Goal: Share content: Share content

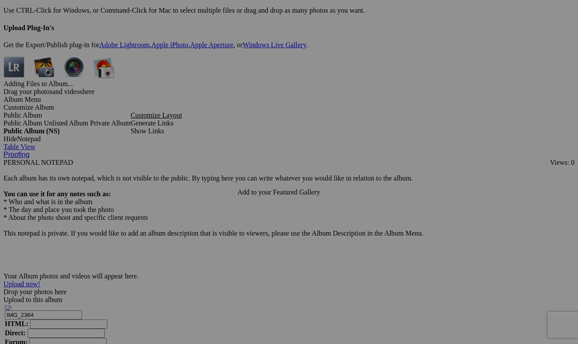
scroll to position [2562, 0]
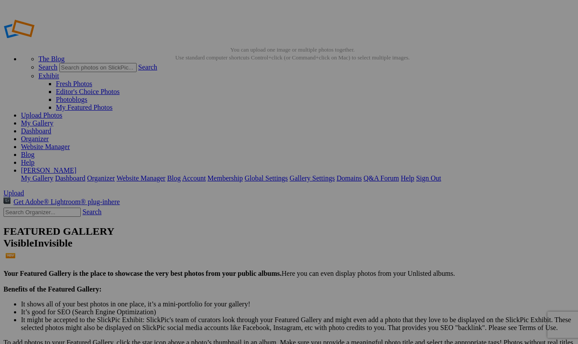
scroll to position [0, 0]
type input "<a href='https://www.slickpic.com/share/IINWTYMTMYjyNT/albums/Album-2025-08-30-…"
type input "https://cdn-share.slickpic.com/u/NancyStevens/Album-2025-08-30-2143/org/IMG_236…"
type input "[URL=https://www.slickpic.com/share/IINWTYMTMYjyNT/albums/Album-2025-08-30-2143…"
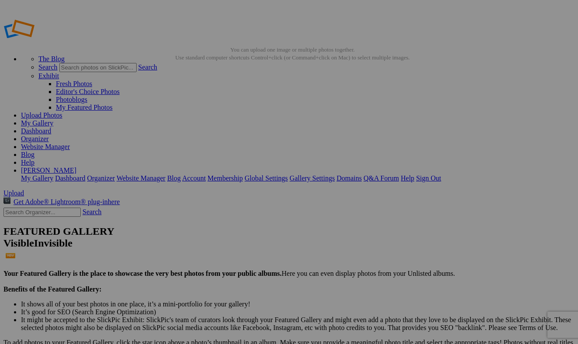
type input "<a href='https://www.slickpic.com/share/IINWTYMTMYjyNT/albums/Album-2025-08-30-…"
type input "https://cdn-share.slickpic.com/u/NancyStevens/Album-2025-08-30-2143/org/IMG_236…"
type input "[URL=https://www.slickpic.com/share/IINWTYMTMYjyNT/albums/Album-2025-08-30-2143…"
type input "<a href='https://www.slickpic.com/share/IINWTYMTMYjyNT/albums/Album-2025-08-30-…"
type input "https://cdn-share.slickpic.com/u/NancyStevens/Album-2025-08-30-2143/org/IMG_236…"
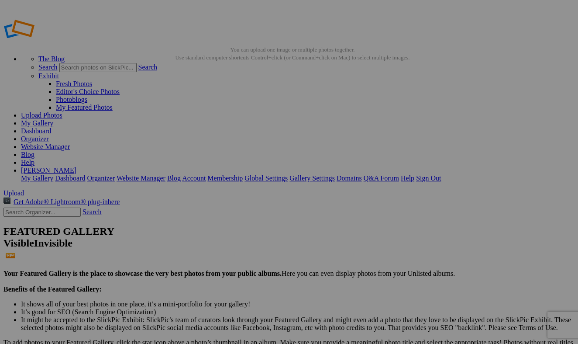
type input "[URL=https://www.slickpic.com/share/IINWTYMTMYjyNT/albums/Album-2025-08-30-2143…"
type input "<a href='https://www.slickpic.com/share/IINWTYMTMYjyNT/albums/Album-2025-08-30-…"
type input "https://cdn-share.slickpic.com/u/NancyStevens/Album-2025-08-30-2143/org/IMG_236…"
type input "[URL=https://www.slickpic.com/share/IINWTYMTMYjyNT/albums/Album-2025-08-30-2143…"
type input "<a href='https://www.slickpic.com/share/IINWTYMTMYjyNT/albums/Album-2025-08-30-…"
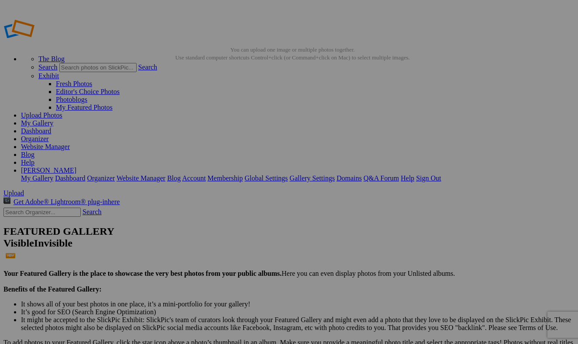
type input "https://cdn-share.slickpic.com/u/NancyStevens/Album-2025-08-30-2143/org/IMG_236…"
type input "[URL=https://www.slickpic.com/share/IINWTYMTMYjyNT/albums/Album-2025-08-30-2143…"
type input "<a href='https://www.slickpic.com/share/IINWTYMTMYjyNT/albums/Album-2025-08-30-…"
type input "https://cdn-share.slickpic.com/u/NancyStevens/Album-2025-08-30-2143/org/IMG_236…"
type input "[URL=https://www.slickpic.com/share/IINWTYMTMYjyNT/albums/Album-2025-08-30-2143…"
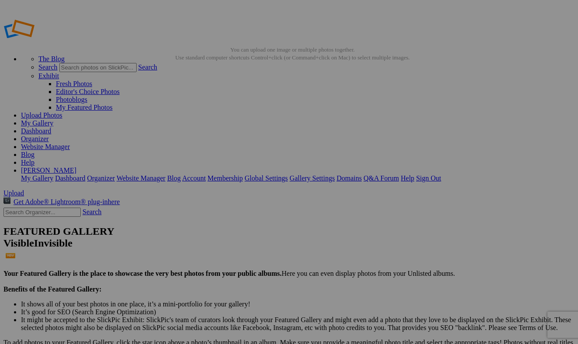
type input "<a href='https://www.slickpic.com/share/IINWTYMTMYjyNT/albums/Album-2025-08-30-…"
type input "https://cdn-share.slickpic.com/u/NancyStevens/Album-2025-08-30-2143/org/IMG_237…"
type input "[URL=https://www.slickpic.com/share/IINWTYMTMYjyNT/albums/Album-2025-08-30-2143…"
type input "<a href='https://www.slickpic.com/share/IINWTYMTMYjyNT/albums/Album-2025-08-30-…"
type input "https://cdn-share.slickpic.com/u/NancyStevens/Album-2025-08-30-2143/org/IMG_237…"
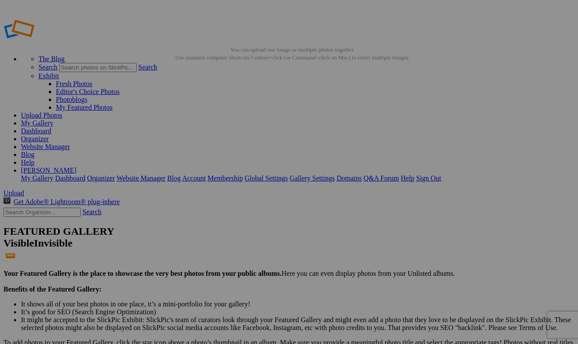
type input "[URL=https://www.slickpic.com/share/IINWTYMTMYjyNT/albums/Album-2025-08-30-2143…"
type input "<a href='https://www.slickpic.com/share/IINWTYMTMYjyNT/albums/Album-2025-08-30-…"
type input "https://cdn-share.slickpic.com/u/NancyStevens/Album-2025-08-30-2143/org/IMG_237…"
type input "[URL=https://www.slickpic.com/share/IINWTYMTMYjyNT/albums/Album-2025-08-30-2143…"
type input "<a href='https://www.slickpic.com/share/IINWTYMTMYjyNT/albums/Album-2025-08-30-…"
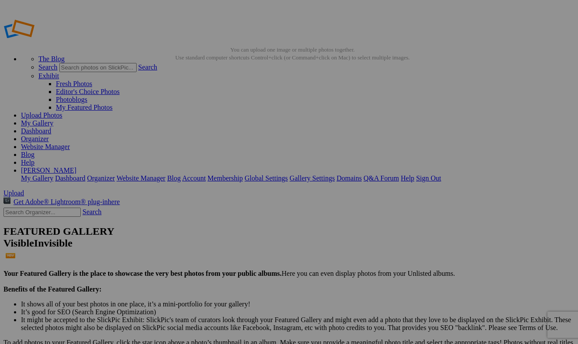
type input "https://cdn-share.slickpic.com/u/NancyStevens/Album-2025-08-30-2143/org/IMG_237…"
type input "[URL=https://www.slickpic.com/share/IINWTYMTMYjyNT/albums/Album-2025-08-30-2143…"
type input "<a href='https://www.slickpic.com/share/IINWTYMTMYjyNT/albums/Album-2025-08-30-…"
type input "https://cdn-share.slickpic.com/u/NancyStevens/Album-2025-08-30-2143/org/IMG_237…"
type input "[URL=https://www.slickpic.com/share/IINWTYMTMYjyNT/albums/Album-2025-08-30-2143…"
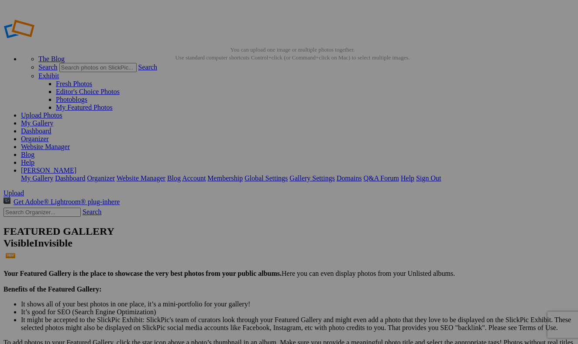
type input "<a href='https://www.slickpic.com/share/IINWTYMTMYjyNT/albums/Album-2025-08-30-…"
type input "https://cdn-share.slickpic.com/u/NancyStevens/Album-2025-08-30-2143/org/IMG_237…"
type input "[URL=https://www.slickpic.com/share/IINWTYMTMYjyNT/albums/Album-2025-08-30-2143…"
type input "<a href='https://www.slickpic.com/share/IINWTYMTMYjyNT/albums/Album-2025-08-30-…"
type input "https://cdn-share.slickpic.com/u/NancyStevens/Album-2025-08-30-2143/org/IMG_237…"
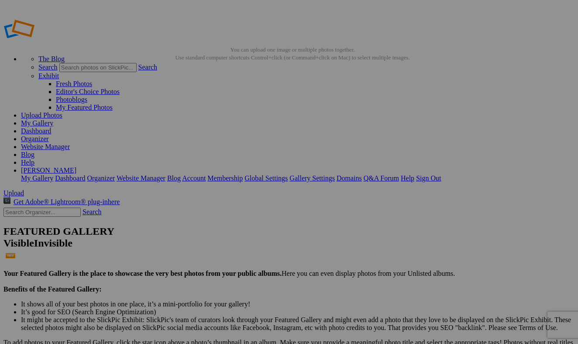
type input "[URL=https://www.slickpic.com/share/IINWTYMTMYjyNT/albums/Album-2025-08-30-2143…"
type input "<a href='https://www.slickpic.com/share/IINWTYMTMYjyNT/albums/Album-2025-08-30-…"
type input "https://cdn-share.slickpic.com/u/NancyStevens/Album-2025-08-30-2143/org/IMG_237…"
type input "[URL=https://www.slickpic.com/share/IINWTYMTMYjyNT/albums/Album-2025-08-30-2143…"
type input "<a href='https://www.slickpic.com/share/IINWTYMTMYjyNT/albums/Album-2025-08-30-…"
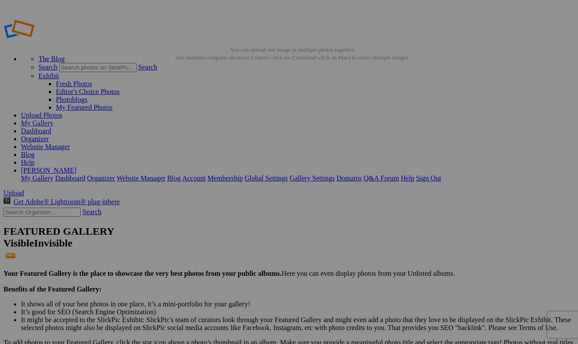
type input "https://cdn-share.slickpic.com/u/NancyStevens/Album-2025-08-30-2143/org/IMG_237…"
type input "[URL=https://www.slickpic.com/share/IINWTYMTMYjyNT/albums/Album-2025-08-30-2143…"
type input "<a href='https://www.slickpic.com/share/IINWTYMTMYjyNT/albums/Album-2025-08-30-…"
type input "https://cdn-share.slickpic.com/u/NancyStevens/Album-2025-08-30-2143/org/IMG_238…"
type input "[URL=https://www.slickpic.com/share/IINWTYMTMYjyNT/albums/Album-2025-08-30-2143…"
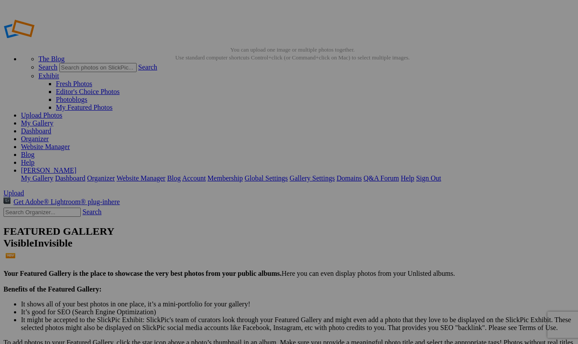
type input "<a href='https://www.slickpic.com/share/IINWTYMTMYjyNT/albums/Album-2025-08-30-…"
type input "https://cdn-share.slickpic.com/u/NancyStevens/Album-2025-08-30-2143/org/IMG_238…"
type input "[URL=https://www.slickpic.com/share/IINWTYMTMYjyNT/albums/Album-2025-08-30-2143…"
type input "<a href='https://www.slickpic.com/share/IINWTYMTMYjyNT/albums/Album-2025-08-30-…"
type input "https://cdn-share.slickpic.com/u/NancyStevens/Album-2025-08-30-2143/org/IMG_238…"
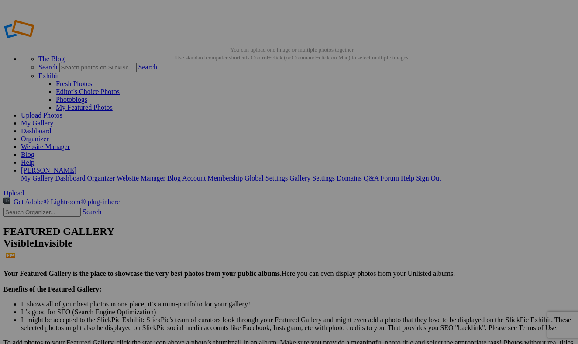
type input "[URL=https://www.slickpic.com/share/IINWTYMTMYjyNT/albums/Album-2025-08-30-2143…"
type input "<a href='https://www.slickpic.com/share/IINWTYMTMYjyNT/albums/Album-2025-08-30-…"
type input "https://cdn-share.slickpic.com/u/NancyStevens/Album-2025-08-30-2143/org/IMG_238…"
type input "[URL=https://www.slickpic.com/share/IINWTYMTMYjyNT/albums/Album-2025-08-30-2143…"
type input "<a href='https://www.slickpic.com/share/IINWTYMTMYjyNT/albums/Album-2025-08-30-…"
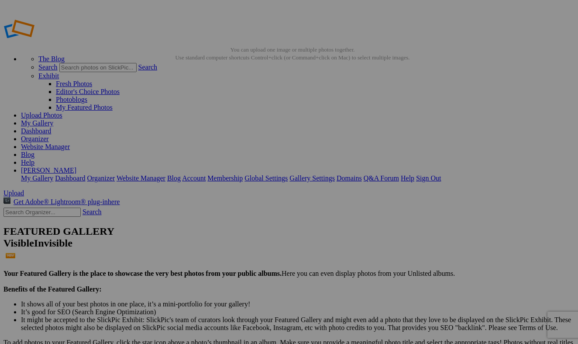
type input "https://cdn-share.slickpic.com/u/NancyStevens/Album-2025-08-30-2143/org/IMG_238…"
type input "[URL=https://www.slickpic.com/share/IINWTYMTMYjyNT/albums/Album-2025-08-30-2143…"
type input "<a href='https://www.slickpic.com/share/IINWTYMTMYjyNT/albums/Album-2025-08-30-…"
type input "https://cdn-share.slickpic.com/u/NancyStevens/Album-2025-08-30-2143/org/IMG_238…"
type input "[URL=https://www.slickpic.com/share/IINWTYMTMYjyNT/albums/Album-2025-08-30-2143…"
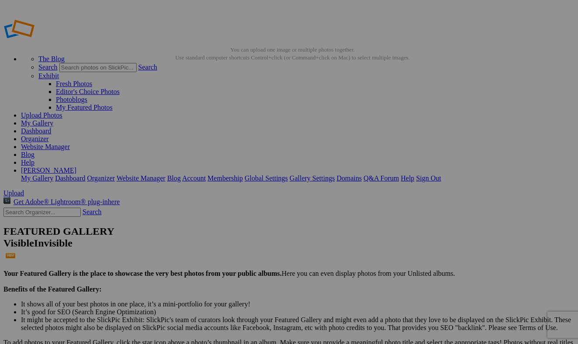
type input "<a href='https://www.slickpic.com/share/IINWTYMTMYjyNT/albums/Album-2025-08-30-…"
type input "https://cdn-share.slickpic.com/u/NancyStevens/Album-2025-08-30-2143/org/IMG_238…"
type input "[URL=https://www.slickpic.com/share/IINWTYMTMYjyNT/albums/Album-2025-08-30-2143…"
type input "<a href='https://www.slickpic.com/share/IINWTYMTMYjyNT/albums/Album-2025-08-30-…"
type input "https://cdn-share.slickpic.com/u/NancyStevens/Album-2025-08-30-2143/org/IMG_238…"
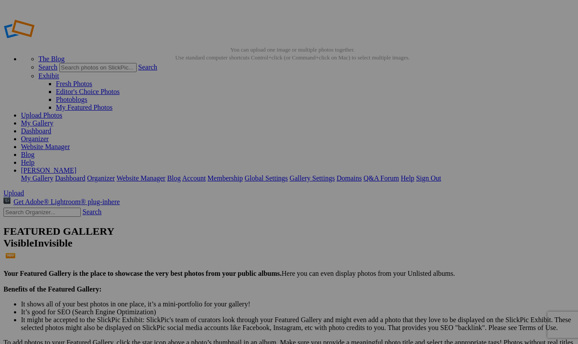
type input "[URL=https://www.slickpic.com/share/IINWTYMTMYjyNT/albums/Album-2025-08-30-2143…"
type input "<a href='https://www.slickpic.com/share/IINWTYMTMYjyNT/albums/Album-2025-08-30-…"
type input "https://cdn-share.slickpic.com/u/NancyStevens/Album-2025-08-30-2143/org/IMG_238…"
type input "[URL=https://www.slickpic.com/share/IINWTYMTMYjyNT/albums/Album-2025-08-30-2143…"
type input "<a href='https://www.slickpic.com/share/IINWTYMTMYjyNT/albums/Album-2025-08-30-…"
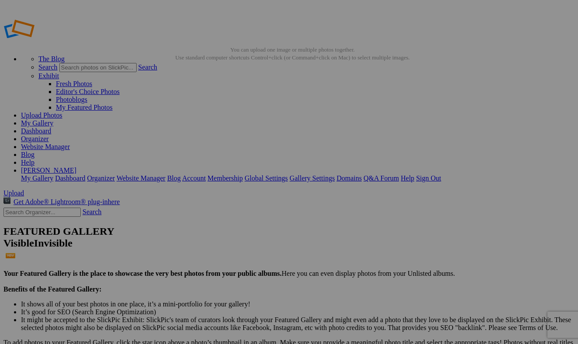
type input "https://cdn-share.slickpic.com/u/NancyStevens/Album-2025-08-30-2143/org/IMG_238…"
type input "[URL=https://www.slickpic.com/share/IINWTYMTMYjyNT/albums/Album-2025-08-30-2143…"
type input "<a href='https://www.slickpic.com/share/IINWTYMTMYjyNT/albums/Album-2025-08-30-…"
type input "https://cdn-share.slickpic.com/u/NancyStevens/Album-2025-08-30-2143/org/IMG_239…"
type input "[URL=https://www.slickpic.com/share/IINWTYMTMYjyNT/albums/Album-2025-08-30-2143…"
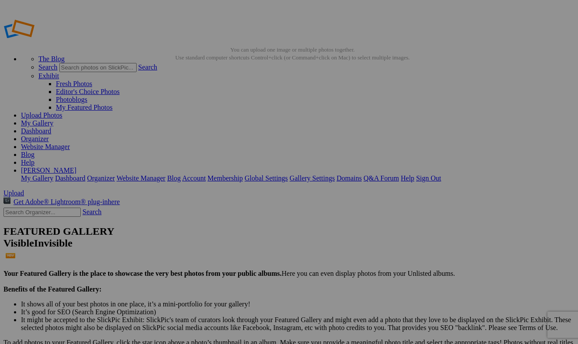
type input "<a href='https://www.slickpic.com/share/IINWTYMTMYjyNT/albums/Album-2025-08-30-…"
type input "https://cdn-share.slickpic.com/u/NancyStevens/Album-2025-08-30-2143/org/IMG_239…"
type input "[URL=https://www.slickpic.com/share/IINWTYMTMYjyNT/albums/Album-2025-08-30-2143…"
type input "<a href='https://www.slickpic.com/share/IINWTYMTMYjyNT/albums/Album-2025-08-30-…"
type input "https://cdn-share.slickpic.com/u/NancyStevens/Album-2025-08-30-2143/org/IMG_239…"
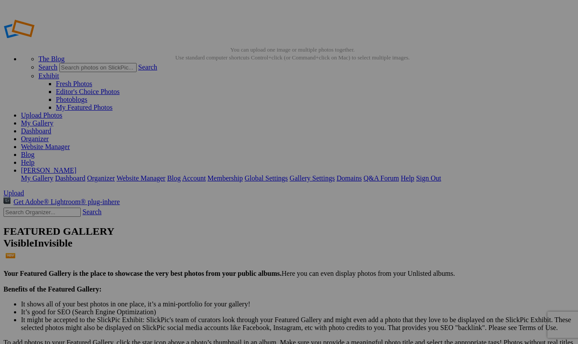
type input "[URL=https://www.slickpic.com/share/IINWTYMTMYjyNT/albums/Album-2025-08-30-2143…"
type input "<a href='https://www.slickpic.com/share/IINWTYMTMYjyNT/albums/Album-2025-08-30-…"
type input "https://cdn-share.slickpic.com/u/NancyStevens/Album-2025-08-30-2143/org/IMG_239…"
type input "[URL=https://www.slickpic.com/share/IINWTYMTMYjyNT/albums/Album-2025-08-30-2143…"
type input "<a href='https://www.slickpic.com/share/IINWTYMTMYjyNT/albums/Album-2025-08-30-…"
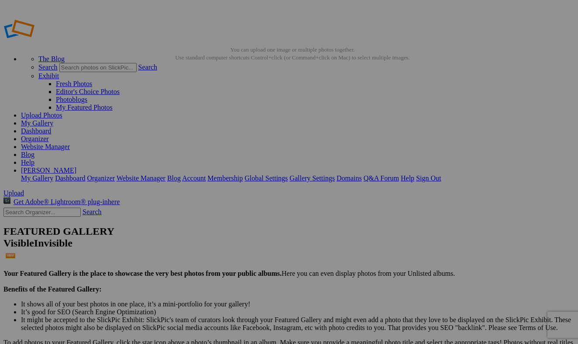
type input "https://cdn-share.slickpic.com/u/NancyStevens/Album-2025-08-30-2143/org/IMG_239…"
type input "[URL=https://www.slickpic.com/share/IINWTYMTMYjyNT/albums/Album-2025-08-30-2143…"
type input "<a href='https://www.slickpic.com/share/IINWTYMTMYjyNT/albums/Album-2025-08-30-…"
type input "https://cdn-share.slickpic.com/u/NancyStevens/Album-2025-08-30-2143/org/IMG_239…"
type input "[URL=https://www.slickpic.com/share/IINWTYMTMYjyNT/albums/Album-2025-08-30-2143…"
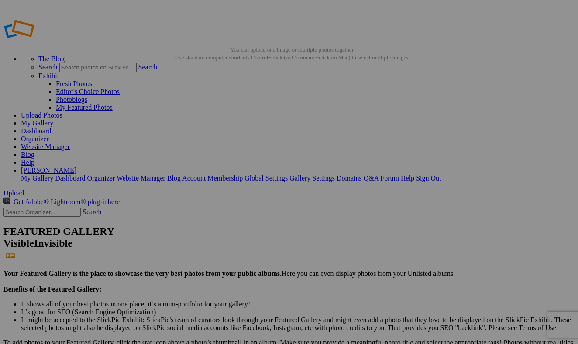
type input "<a href='https://www.slickpic.com/share/IINWTYMTMYjyNT/albums/Album-2025-08-30-…"
type input "https://cdn-share.slickpic.com/u/NancyStevens/Album-2025-08-30-2143/org/IMG_239…"
type input "[URL=https://www.slickpic.com/share/IINWTYMTMYjyNT/albums/Album-2025-08-30-2143…"
type input "<a href='https://www.slickpic.com/share/IINWTYMTMYjyNT/albums/Album-2025-08-30-…"
type input "https://cdn-share.slickpic.com/u/NancyStevens/Album-2025-08-30-2143/org/IMG_240…"
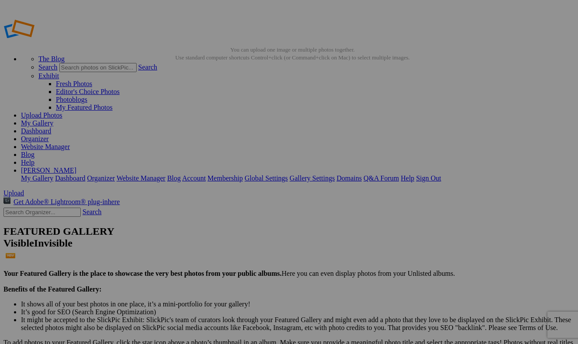
type input "[URL=https://www.slickpic.com/share/IINWTYMTMYjyNT/albums/Album-2025-08-30-2143…"
type input "<a href='https://www.slickpic.com/share/IINWTYMTMYjyNT/albums/Album-2025-08-30-…"
type input "https://cdn-share.slickpic.com/u/NancyStevens/Album-2025-08-30-2143/org/IMG_240…"
type input "[URL=https://www.slickpic.com/share/IINWTYMTMYjyNT/albums/Album-2025-08-30-2143…"
type input "<a href='https://www.slickpic.com/share/IINWTYMTMYjyNT/albums/Album-2025-08-30-…"
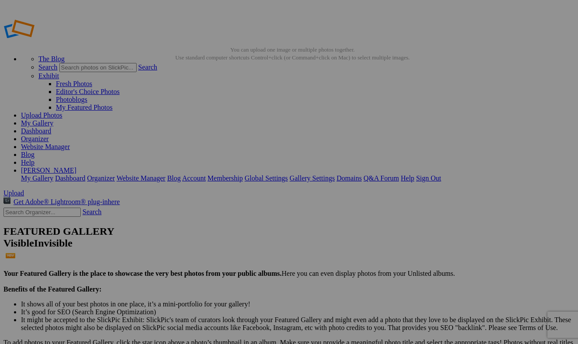
type input "https://cdn-share.slickpic.com/u/NancyStevens/Album-2025-08-30-2143/org/IMG_240…"
type input "[URL=https://www.slickpic.com/share/IINWTYMTMYjyNT/albums/Album-2025-08-30-2143…"
type input "<a href='https://www.slickpic.com/share/IINWTYMTMYjyNT/albums/Album-2025-08-30-…"
type input "https://cdn-share.slickpic.com/u/NancyStevens/Album-2025-08-30-2143/org/IMG_240…"
type input "[URL=https://www.slickpic.com/share/IINWTYMTMYjyNT/albums/Album-2025-08-30-2143…"
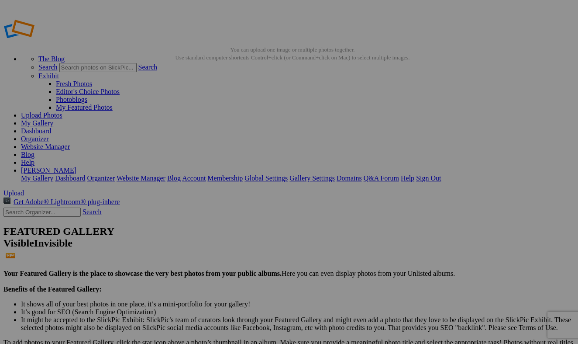
type input "<a href='https://www.slickpic.com/share/IINWTYMTMYjyNT/albums/Album-2025-08-30-…"
type input "https://cdn-share.slickpic.com/u/NancyStevens/Album-2025-08-30-2143/org/IMG_240…"
type input "[URL=https://www.slickpic.com/share/IINWTYMTMYjyNT/albums/Album-2025-08-30-2143…"
type input "<a href='https://www.slickpic.com/share/IINWTYMTMYjyNT/albums/Album-2025-08-30-…"
type input "https://cdn-share.slickpic.com/u/NancyStevens/Album-2025-08-30-2143/org/IMG_240…"
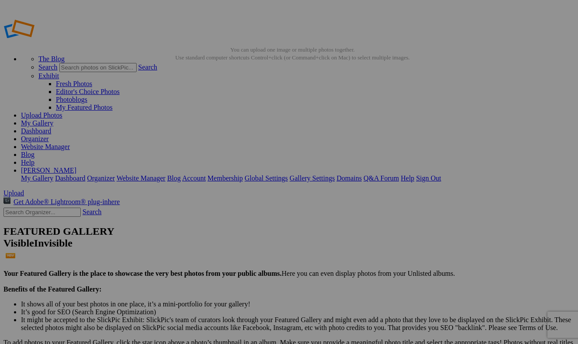
type input "[URL=https://www.slickpic.com/share/IINWTYMTMYjyNT/albums/Album-2025-08-30-2143…"
type input "<a href='https://www.slickpic.com/share/IINWTYMTMYjyNT/albums/Album-2025-08-30-…"
type input "https://cdn-share.slickpic.com/u/NancyStevens/Album-2025-08-30-2143/org/IMG_240…"
type input "[URL=https://www.slickpic.com/share/IINWTYMTMYjyNT/albums/Album-2025-08-30-2143…"
type input "<a href='https://www.slickpic.com/share/IINWTYMTMYjyNT/albums/Album-2025-08-30-…"
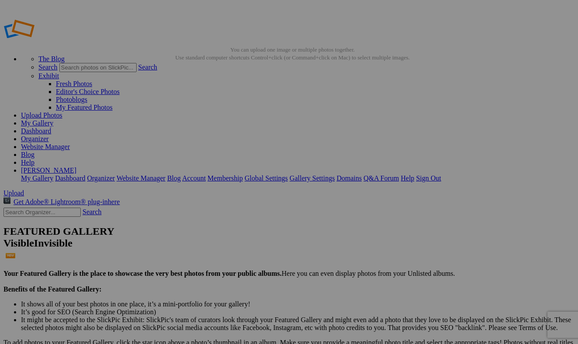
type input "https://cdn-share.slickpic.com/u/NancyStevens/Album-2025-08-30-2143/org/IMG_240…"
type input "[URL=https://www.slickpic.com/share/IINWTYMTMYjyNT/albums/Album-2025-08-30-2143…"
type input "<a href='https://www.slickpic.com/share/IINWTYMTMYjyNT/albums/Album-2025-08-30-…"
type input "https://cdn-share.slickpic.com/u/NancyStevens/Album-2025-08-30-2143/org/IMG_240…"
type input "[URL=https://www.slickpic.com/share/IINWTYMTMYjyNT/albums/Album-2025-08-30-2143…"
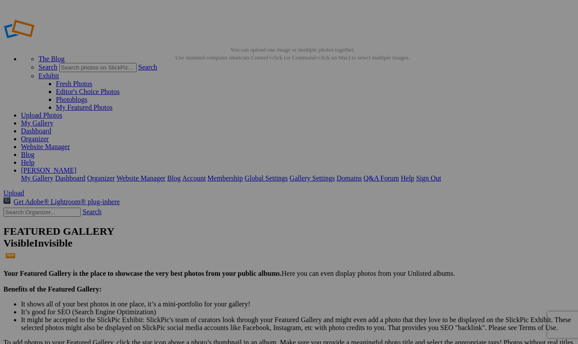
type input "<a href='https://www.slickpic.com/share/IINWTYMTMYjyNT/albums/Album-2025-08-30-…"
type input "https://cdn-share.slickpic.com/u/NancyStevens/Album-2025-08-30-2143/org/IMG_241…"
type input "[URL=https://www.slickpic.com/share/IINWTYMTMYjyNT/albums/Album-2025-08-30-2143…"
type input "<a href='https://www.slickpic.com/share/IINWTYMTMYjyNT/albums/Album-2025-08-30-…"
type input "https://cdn-share.slickpic.com/u/NancyStevens/Album-2025-08-30-2143/org/IMG_241…"
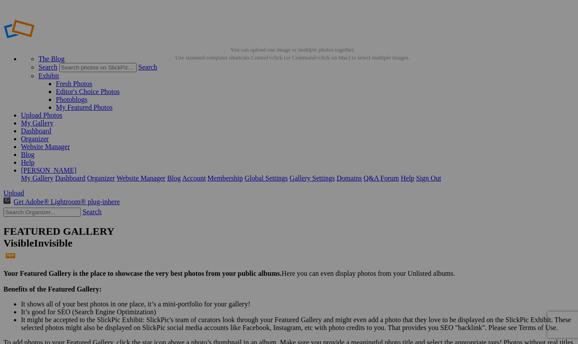
type input "[URL=https://www.slickpic.com/share/IINWTYMTMYjyNT/albums/Album-2025-08-30-2143…"
type input "<a href='https://www.slickpic.com/share/IINWTYMTMYjyNT/albums/Album-2025-08-30-…"
type input "https://cdn-share.slickpic.com/u/NancyStevens/Album-2025-08-30-2143/org/IMG_241…"
type input "[URL=https://www.slickpic.com/share/IINWTYMTMYjyNT/albums/Album-2025-08-30-2143…"
type input "<a href='https://www.slickpic.com/share/IINWTYMTMYjyNT/albums/Album-2025-08-30-…"
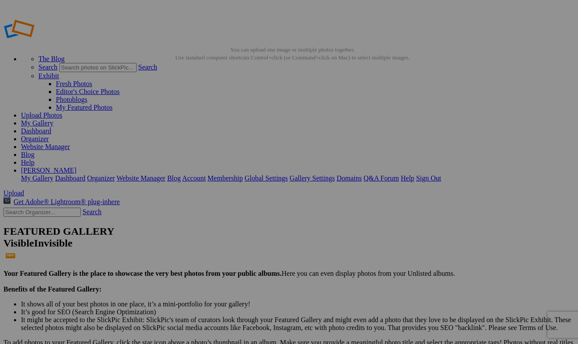
type input "https://cdn-share.slickpic.com/u/NancyStevens/Album-2025-08-30-2143/org/IMG_241…"
type input "[URL=https://www.slickpic.com/share/IINWTYMTMYjyNT/albums/Album-2025-08-30-2143…"
type input "<a href='https://www.slickpic.com/share/IINWTYMTMYjyNT/albums/Album-2025-08-30-…"
type input "https://cdn-share.slickpic.com/u/NancyStevens/Album-2025-08-30-2143/org/IMG_241…"
type input "[URL=https://www.slickpic.com/share/IINWTYMTMYjyNT/albums/Album-2025-08-30-2143…"
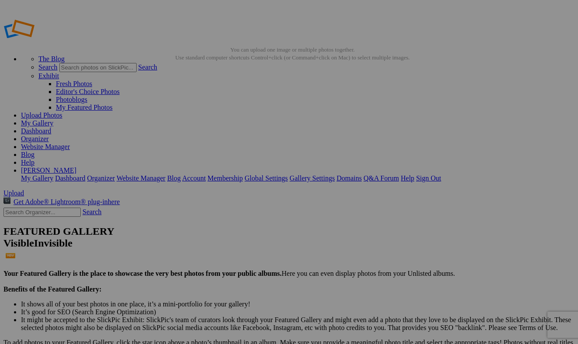
type input "<a href='https://www.slickpic.com/share/IINWTYMTMYjyNT/albums/Album-2025-08-30-…"
type input "https://cdn-share.slickpic.com/u/NancyStevens/Album-2025-08-30-2143/org/IMG_242…"
type input "[URL=https://www.slickpic.com/share/IINWTYMTMYjyNT/albums/Album-2025-08-30-2143…"
type input "<a href='https://www.slickpic.com/share/IINWTYMTMYjyNT/albums/Album-2025-08-30-…"
type input "https://cdn-share.slickpic.com/u/NancyStevens/Album-2025-08-30-2143/org/IMG_242…"
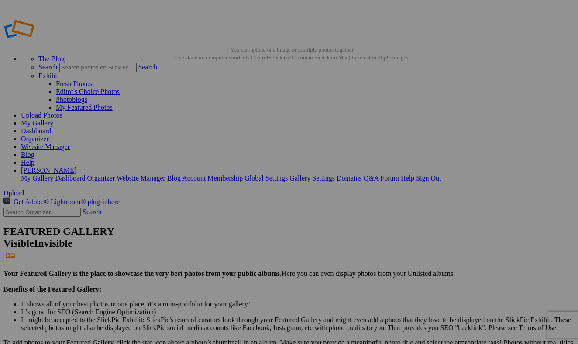
type input "[URL=https://www.slickpic.com/share/IINWTYMTMYjyNT/albums/Album-2025-08-30-2143…"
type input "<a href='https://www.slickpic.com/share/IINWTYMTMYjyNT/albums/Album-2025-08-30-…"
type input "https://cdn-share.slickpic.com/u/NancyStevens/Album-2025-08-30-2143/org/IMG_242…"
type input "[URL=https://www.slickpic.com/share/IINWTYMTMYjyNT/albums/Album-2025-08-30-2143…"
type input "<a href='https://www.slickpic.com/share/IINWTYMTMYjyNT/albums/Album-2025-08-30-…"
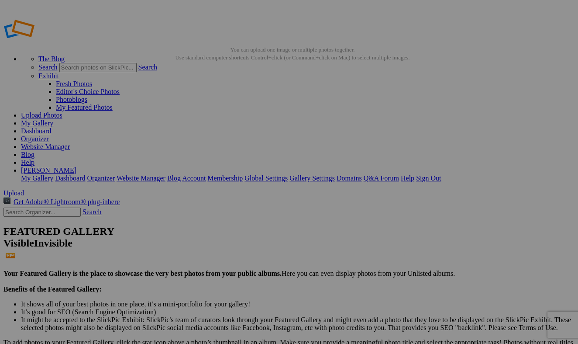
type input "https://cdn-share.slickpic.com/u/NancyStevens/Album-2025-08-30-2143/org/IMG_242…"
type input "[URL=https://www.slickpic.com/share/IINWTYMTMYjyNT/albums/Album-2025-08-30-2143…"
type input "<a href='https://www.slickpic.com/share/IINWTYMTMYjyNT/albums/Album-2025-08-30-…"
type input "https://cdn-share.slickpic.com/u/NancyStevens/Album-2025-08-30-2143/org/IMG_242…"
type input "[URL=https://www.slickpic.com/share/IINWTYMTMYjyNT/albums/Album-2025-08-30-2143…"
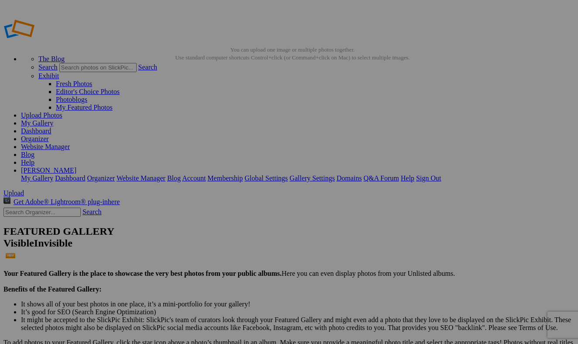
type input "<a href='https://www.slickpic.com/share/IINWTYMTMYjyNT/albums/Album-2025-08-30-…"
type input "https://cdn-share.slickpic.com/u/NancyStevens/Album-2025-08-30-2143/org/IMG_242…"
type input "[URL=https://www.slickpic.com/share/IINWTYMTMYjyNT/albums/Album-2025-08-30-2143…"
type input "<a href='https://www.slickpic.com/share/IINWTYMTMYjyNT/albums/Album-2025-08-30-…"
type input "https://cdn-share.slickpic.com/u/NancyStevens/Album-2025-08-30-2143/org/IMG_242…"
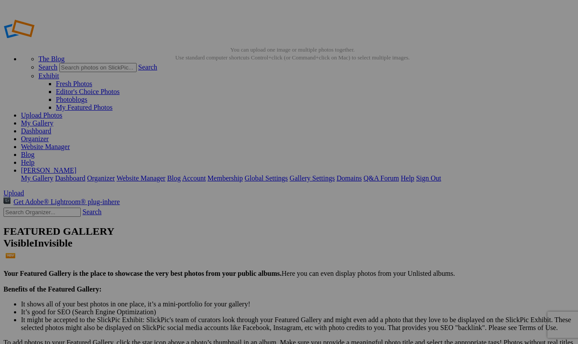
type input "[URL=https://www.slickpic.com/share/IINWTYMTMYjyNT/albums/Album-2025-08-30-2143…"
type input "<a href='https://www.slickpic.com/share/IINWTYMTMYjyNT/albums/Album-2025-08-30-…"
type input "https://cdn-share.slickpic.com/u/NancyStevens/Album-2025-08-30-2143/org/IMG_242…"
type input "[URL=https://www.slickpic.com/share/IINWTYMTMYjyNT/albums/Album-2025-08-30-2143…"
type input "<a href='https://www.slickpic.com/share/IINWTYMTMYjyNT/albums/Album-2025-08-30-…"
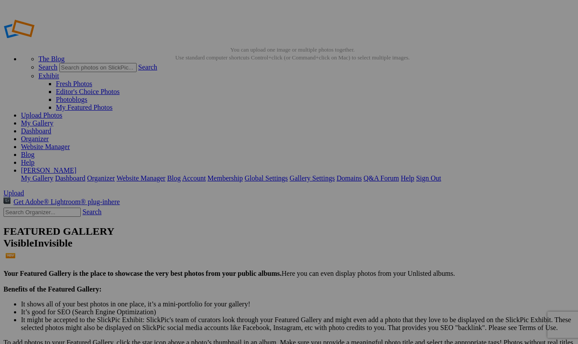
type input "https://cdn-share.slickpic.com/u/NancyStevens/Album-2025-08-30-2143/org/IMG_243…"
type input "[URL=https://www.slickpic.com/share/IINWTYMTMYjyNT/albums/Album-2025-08-30-2143…"
type input "<a href='https://www.slickpic.com/share/IINWTYMTMYjyNT/albums/Album-2025-08-30-…"
type input "https://cdn-share.slickpic.com/u/NancyStevens/Album-2025-08-30-2143/org/IMG_243…"
type input "[URL=https://www.slickpic.com/share/IINWTYMTMYjyNT/albums/Album-2025-08-30-2143…"
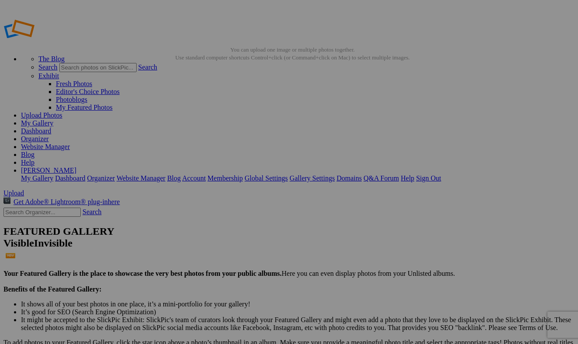
type input "<a href='https://www.slickpic.com/share/IINWTYMTMYjyNT/albums/Album-2025-08-30-…"
type input "https://cdn-share.slickpic.com/u/NancyStevens/Album-2025-08-30-2143/org/IMG_243…"
type input "[URL=https://www.slickpic.com/share/IINWTYMTMYjyNT/albums/Album-2025-08-30-2143…"
type input "<a href='https://www.slickpic.com/share/IINWTYMTMYjyNT/albums/Album-2025-08-30-…"
type input "https://cdn-share.slickpic.com/u/NancyStevens/Album-2025-08-30-2143/org/IMG_243…"
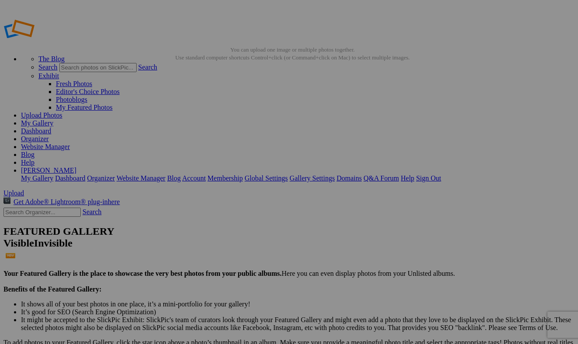
type input "[URL=https://www.slickpic.com/share/IINWTYMTMYjyNT/albums/Album-2025-08-30-2143…"
type input "<a href='https://www.slickpic.com/share/IINWTYMTMYjyNT/albums/Album-2025-08-30-…"
type input "https://cdn-share.slickpic.com/u/NancyStevens/Album-2025-08-30-2143/org/IMG_243…"
type input "[URL=https://www.slickpic.com/share/IINWTYMTMYjyNT/albums/Album-2025-08-30-2143…"
type input "<a href='https://www.slickpic.com/share/IINWTYMTMYjyNT/albums/Album-2025-08-30-…"
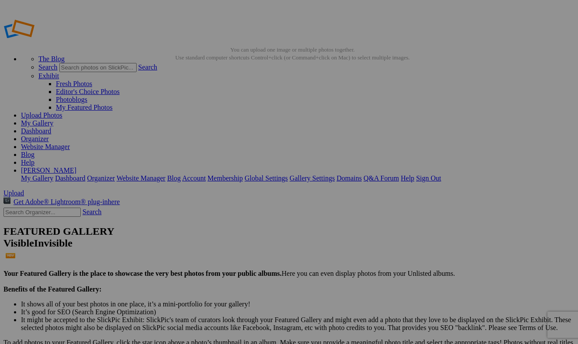
type input "https://cdn-share.slickpic.com/u/NancyStevens/Album-2025-08-30-2143/org/IMG_243…"
type input "[URL=https://www.slickpic.com/share/IINWTYMTMYjyNT/albums/Album-2025-08-30-2143…"
type input "<a href='https://www.slickpic.com/share/IINWTYMTMYjyNT/albums/Album-2025-08-30-…"
type input "https://cdn-share.slickpic.com/u/NancyStevens/Album-2025-08-30-2143/org/IMG_243…"
type input "[URL=https://www.slickpic.com/share/IINWTYMTMYjyNT/albums/Album-2025-08-30-2143…"
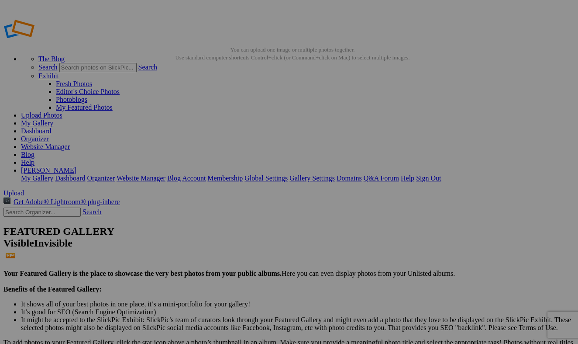
type input "<a href='https://www.slickpic.com/share/IINWTYMTMYjyNT/albums/Album-2025-08-30-…"
type input "https://cdn-share.slickpic.com/u/NancyStevens/Album-2025-08-30-2143/org/IMG_243…"
type input "[URL=https://www.slickpic.com/share/IINWTYMTMYjyNT/albums/Album-2025-08-30-2143…"
type input "<a href='https://www.slickpic.com/share/IINWTYMTMYjyNT/albums/Album-2025-08-30-…"
type input "https://cdn-share.slickpic.com/u/NancyStevens/Album-2025-08-30-2143/org/IMG_243…"
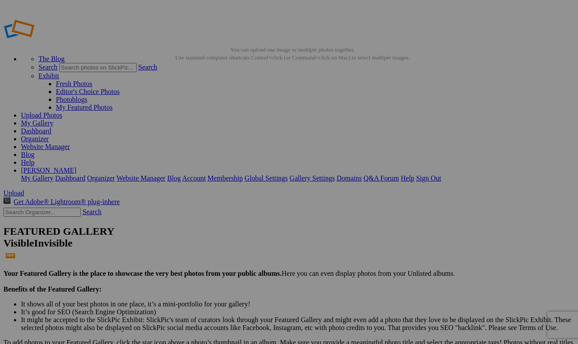
type input "[URL=https://www.slickpic.com/share/IINWTYMTMYjyNT/albums/Album-2025-08-30-2143…"
type input "<a href='https://www.slickpic.com/share/IINWTYMTMYjyNT/albums/Album-2025-08-30-…"
type input "https://cdn-share.slickpic.com/u/NancyStevens/Album-2025-08-30-2143/org/IMG_244…"
type input "[URL=https://www.slickpic.com/share/IINWTYMTMYjyNT/albums/Album-2025-08-30-2143…"
type input "<a href='https://www.slickpic.com/share/IINWTYMTMYjyNT/albums/Album-2025-08-30-…"
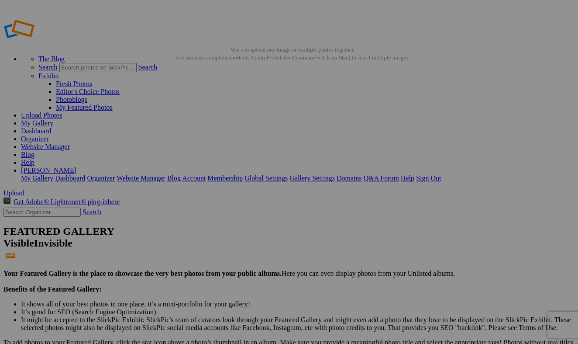
type input "https://cdn-share.slickpic.com/u/NancyStevens/Album-2025-08-30-2143/org/IMG_244…"
type input "[URL=https://www.slickpic.com/share/IINWTYMTMYjyNT/albums/Album-2025-08-30-2143…"
type input "<a href='https://www.slickpic.com/share/IINWTYMTMYjyNT/albums/Album-2025-08-30-…"
type input "https://cdn-share.slickpic.com/u/NancyStevens/Album-2025-08-30-2143/org/IMG_244…"
type input "[URL=https://www.slickpic.com/share/IINWTYMTMYjyNT/albums/Album-2025-08-30-2143…"
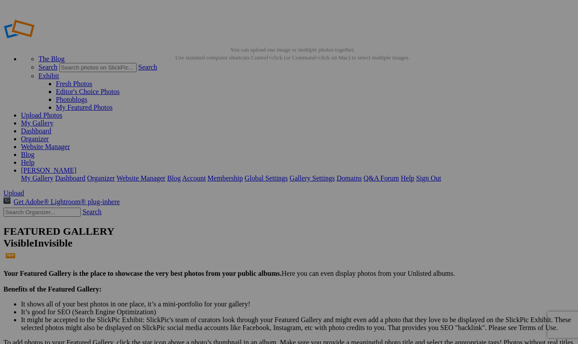
type input "<a href='https://www.slickpic.com/share/IINWTYMTMYjyNT/albums/Album-2025-08-30-…"
type input "https://cdn-share.slickpic.com/u/NancyStevens/Album-2025-08-30-2143/org/IMG_244…"
